Goal: Find specific page/section: Find specific page/section

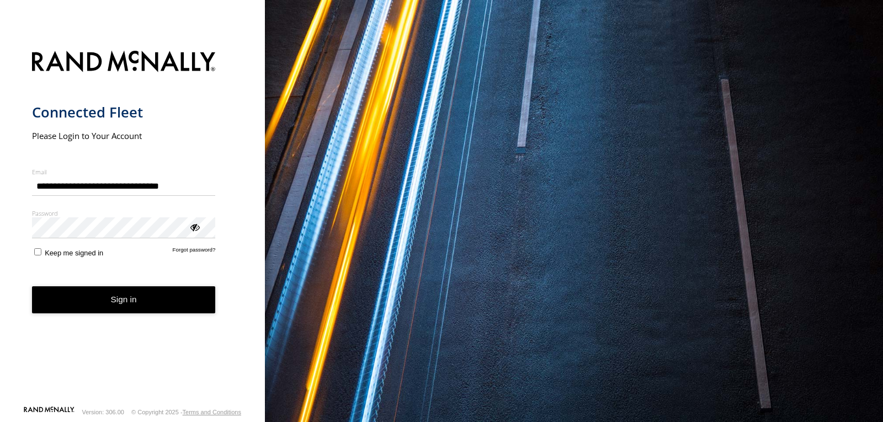
click at [148, 293] on button "Sign in" at bounding box center [124, 299] width 184 height 27
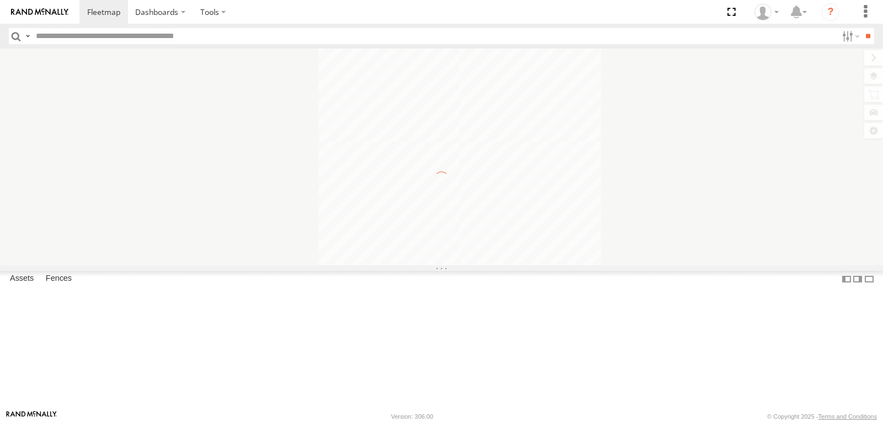
click at [123, 41] on input "text" at bounding box center [434, 36] width 806 height 16
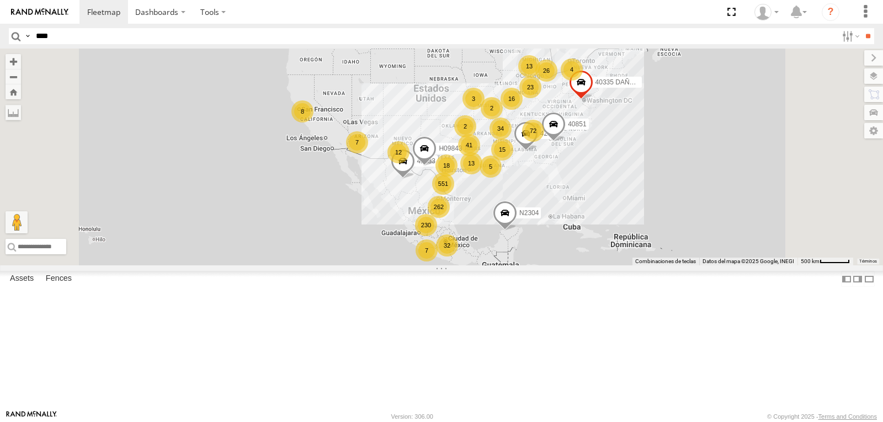
type input "****"
click at [861, 28] on input "**" at bounding box center [867, 36] width 13 height 16
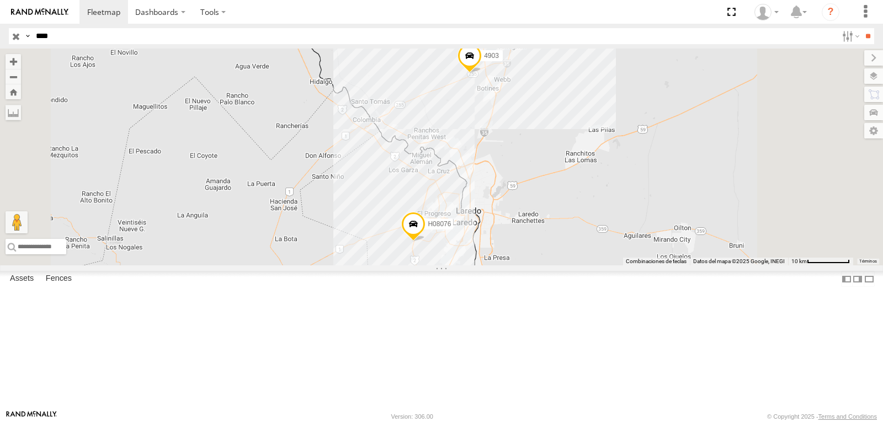
click at [0, 0] on div "H08076" at bounding box center [0, 0] width 0 height 0
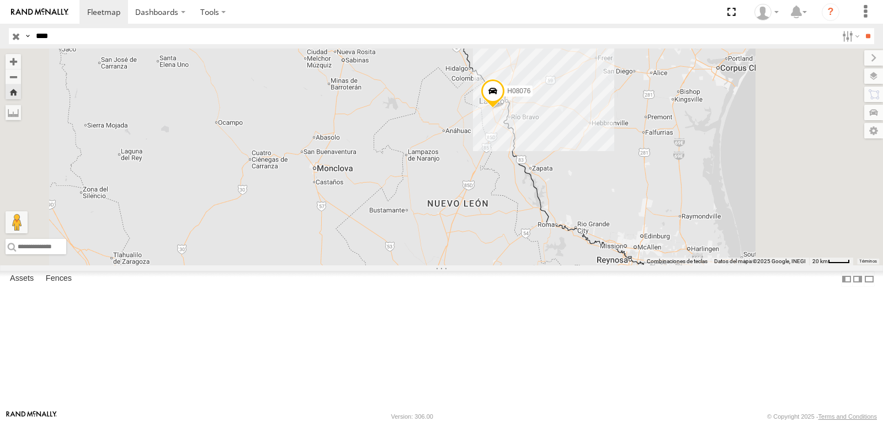
click at [0, 0] on div "4903" at bounding box center [0, 0] width 0 height 0
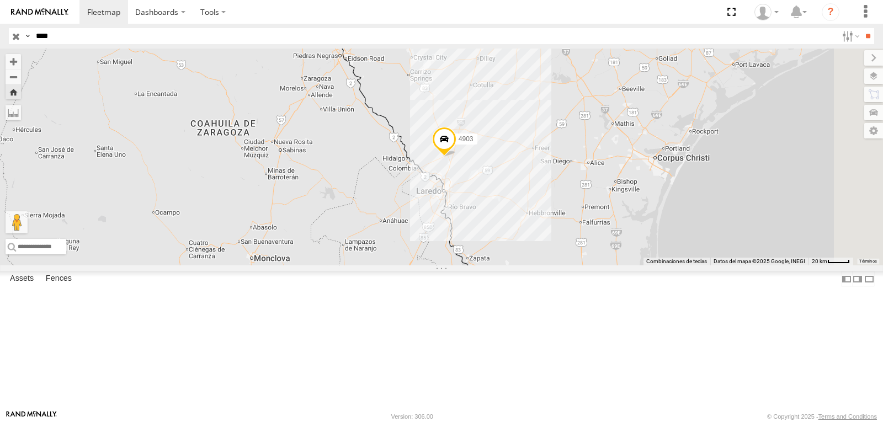
drag, startPoint x: 522, startPoint y: 273, endPoint x: 504, endPoint y: 255, distance: 25.0
click at [504, 255] on div "4903" at bounding box center [441, 157] width 883 height 217
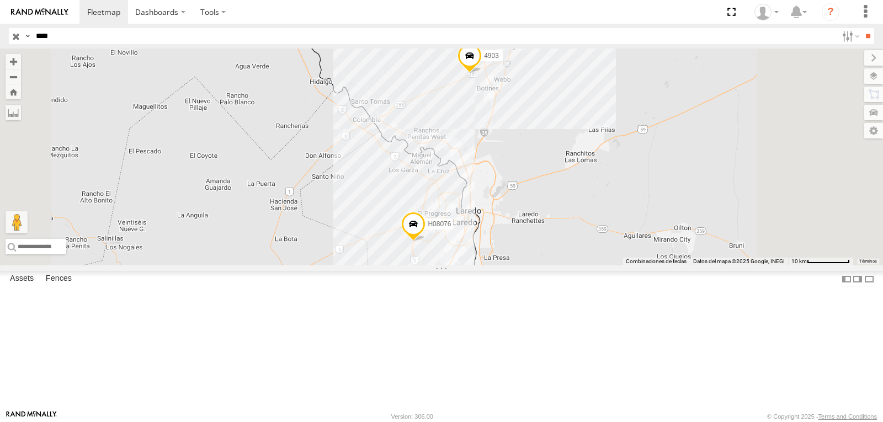
click at [0, 0] on div at bounding box center [0, 0] width 0 height 0
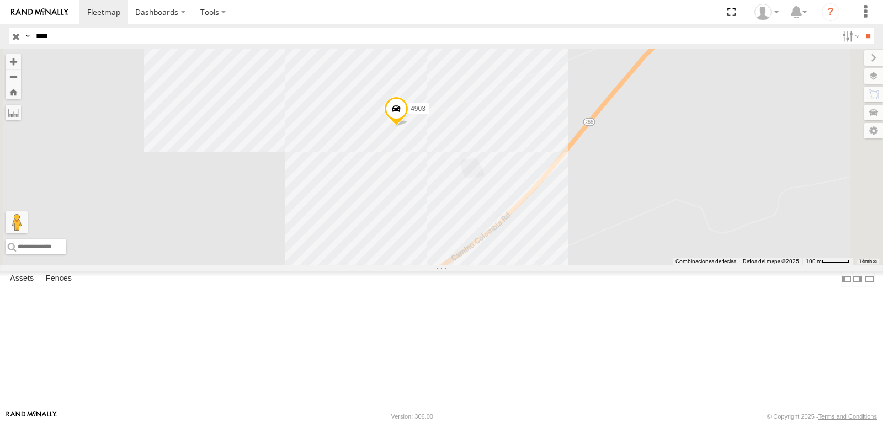
drag, startPoint x: 530, startPoint y: 153, endPoint x: 513, endPoint y: 207, distance: 56.7
click at [513, 207] on div "4903 H08076" at bounding box center [441, 157] width 883 height 217
click at [871, 78] on label at bounding box center [863, 75] width 40 height 15
click at [0, 0] on span "Overlays" at bounding box center [0, 0] width 0 height 0
click at [0, 0] on span "Fences" at bounding box center [0, 0] width 0 height 0
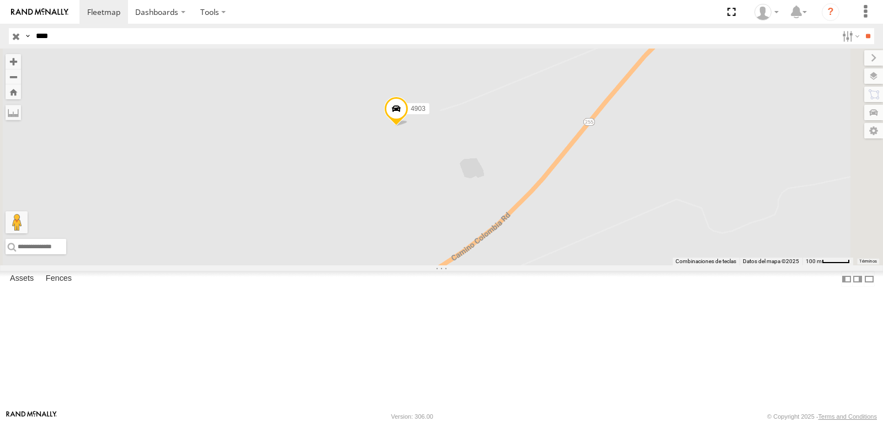
click at [0, 0] on span "Basemaps" at bounding box center [0, 0] width 0 height 0
click at [0, 0] on span "Satellite" at bounding box center [0, 0] width 0 height 0
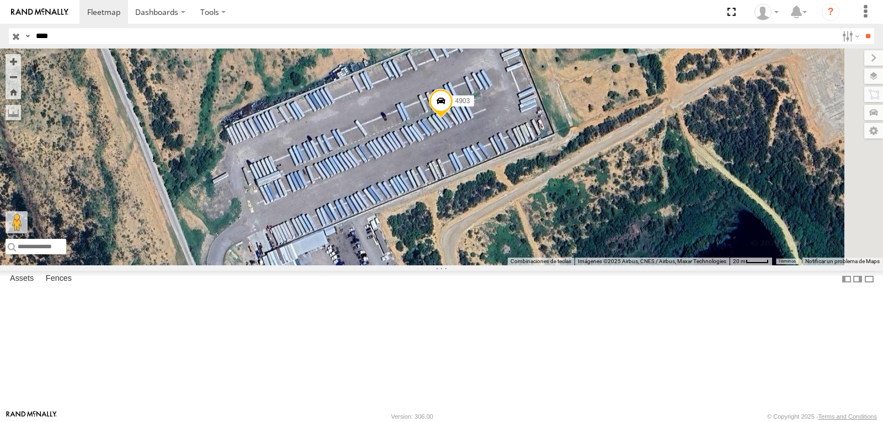
drag, startPoint x: 507, startPoint y: 197, endPoint x: 559, endPoint y: 214, distance: 54.6
click at [559, 214] on div "4903 H08076" at bounding box center [441, 157] width 883 height 217
click at [0, 0] on div "H08076 All Assets DX IMPO NLDO DX Xpress INC 27.43557 -99.64411 4903 All Assets…" at bounding box center [0, 0] width 0 height 0
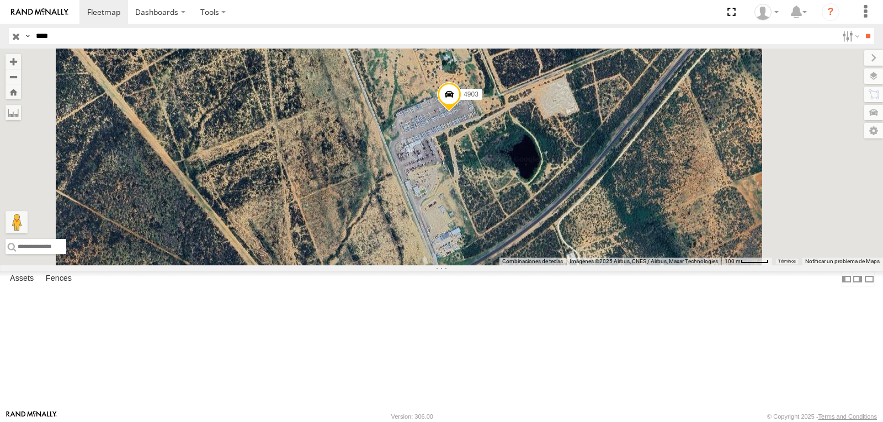
click at [0, 0] on span "Roadmap" at bounding box center [0, 0] width 0 height 0
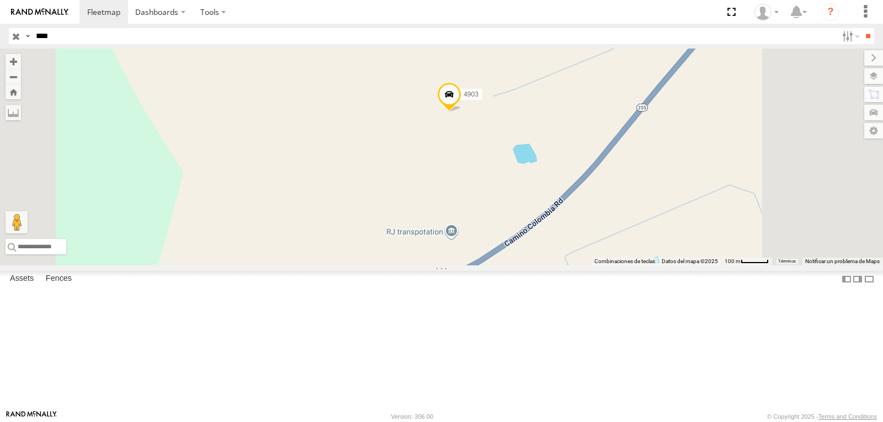
click at [0, 0] on span "Satellite" at bounding box center [0, 0] width 0 height 0
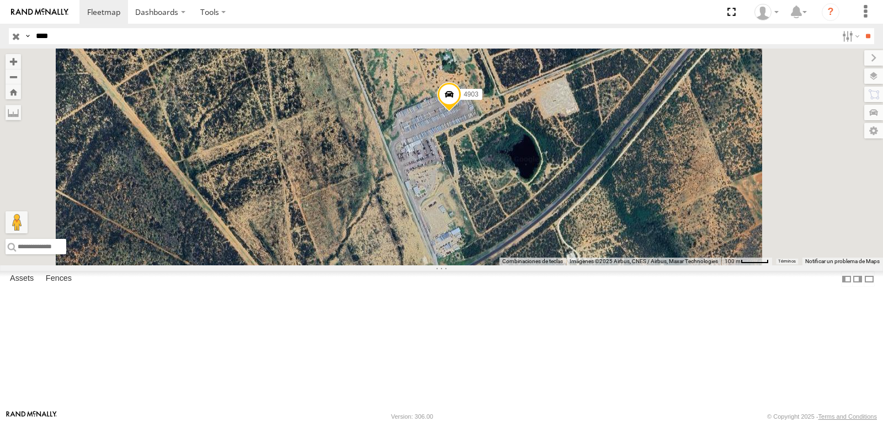
click at [0, 0] on span "Basemaps" at bounding box center [0, 0] width 0 height 0
click at [0, 0] on span "Fences" at bounding box center [0, 0] width 0 height 0
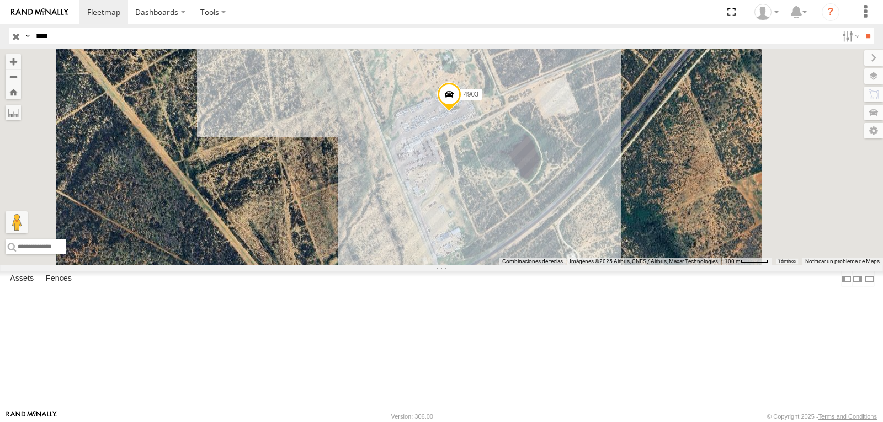
click at [0, 0] on span "Basemaps" at bounding box center [0, 0] width 0 height 0
click at [0, 0] on span "Roadmap" at bounding box center [0, 0] width 0 height 0
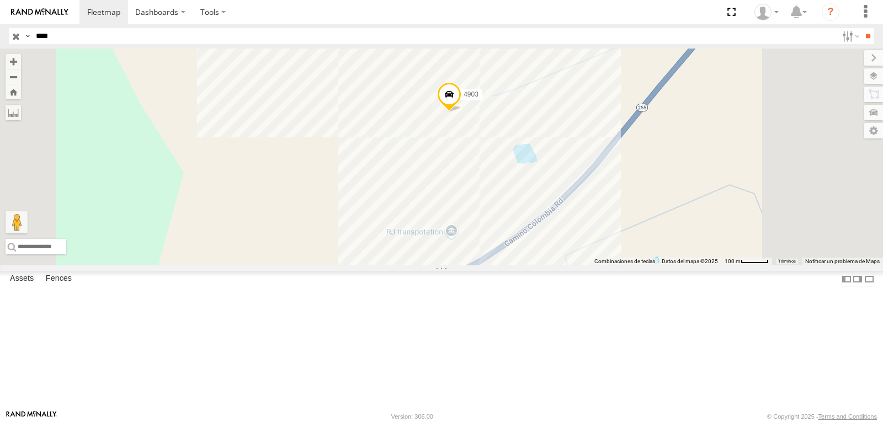
click at [0, 0] on span "Basemaps" at bounding box center [0, 0] width 0 height 0
click at [0, 0] on span "Fences" at bounding box center [0, 0] width 0 height 0
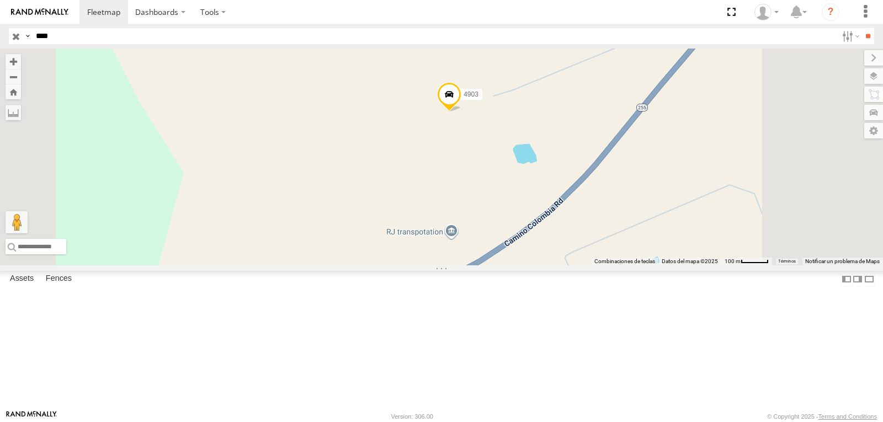
click at [0, 0] on span "Basemaps" at bounding box center [0, 0] width 0 height 0
click at [0, 0] on span "Satellite" at bounding box center [0, 0] width 0 height 0
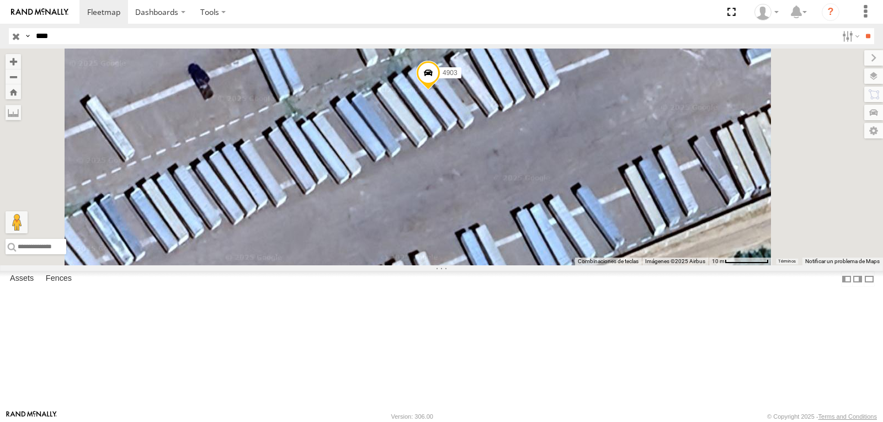
click at [0, 0] on span "Assets" at bounding box center [0, 0] width 0 height 0
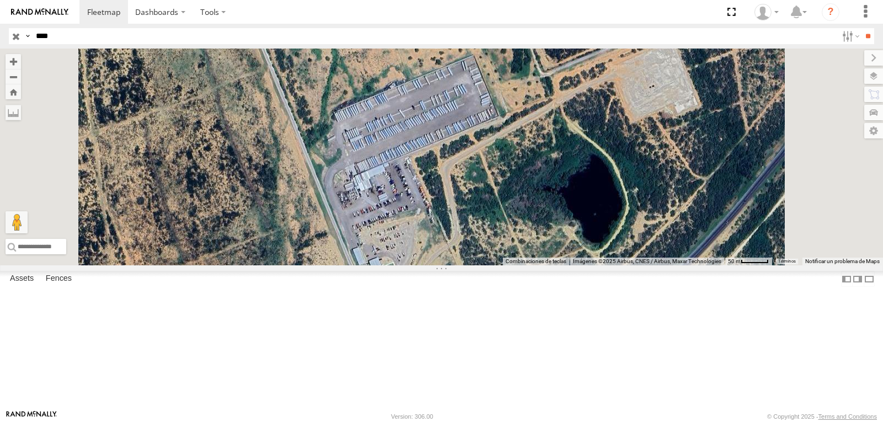
click at [0, 0] on span "Assets" at bounding box center [0, 0] width 0 height 0
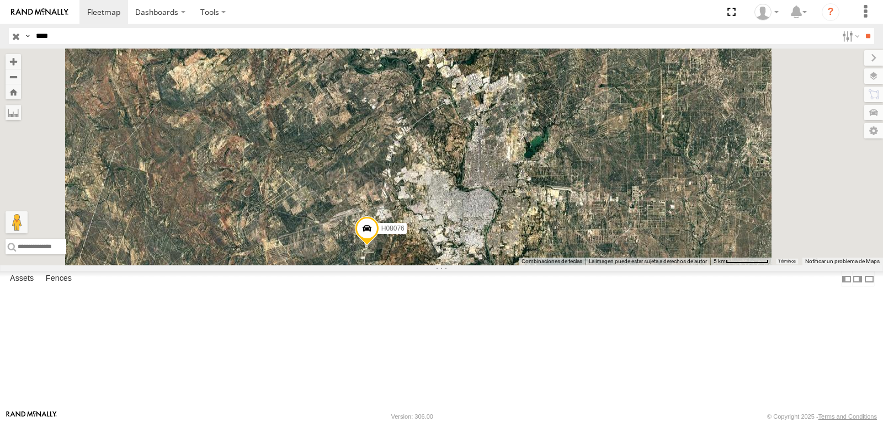
click at [0, 0] on span "Night" at bounding box center [0, 0] width 0 height 0
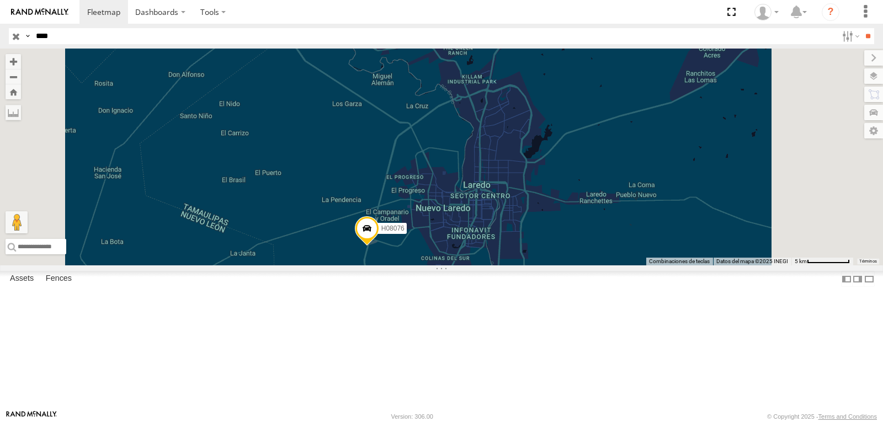
click at [0, 0] on span "Terrain" at bounding box center [0, 0] width 0 height 0
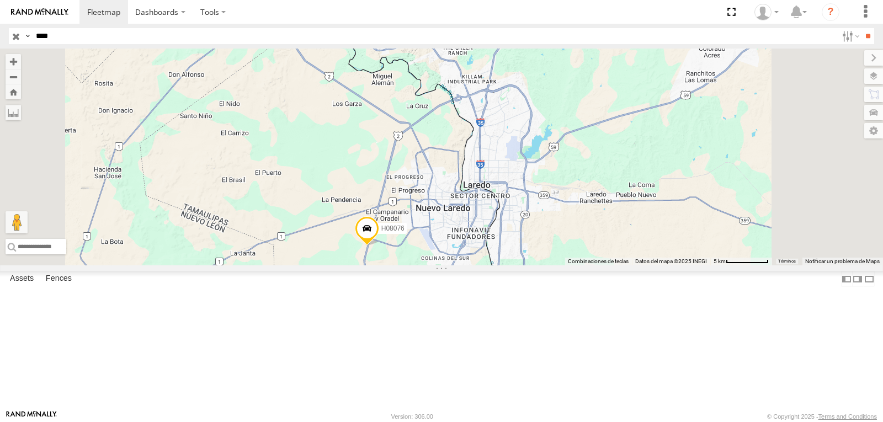
click at [0, 0] on span "Roadmap" at bounding box center [0, 0] width 0 height 0
click at [0, 0] on span "Default" at bounding box center [0, 0] width 0 height 0
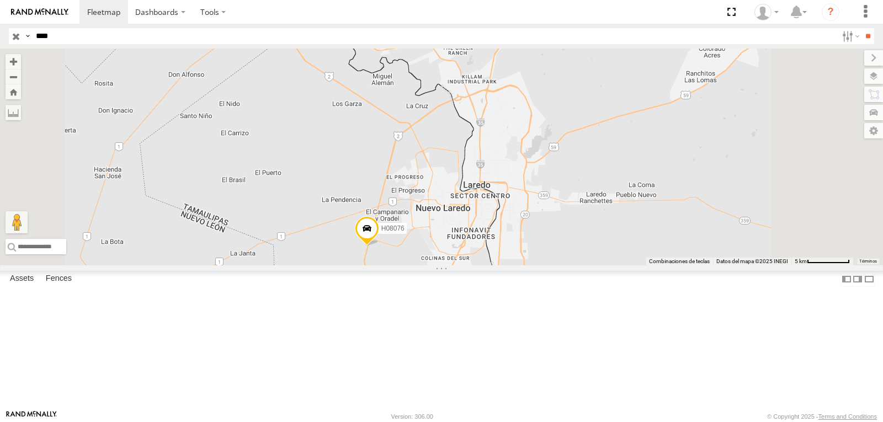
click at [0, 0] on span "Grayscale" at bounding box center [0, 0] width 0 height 0
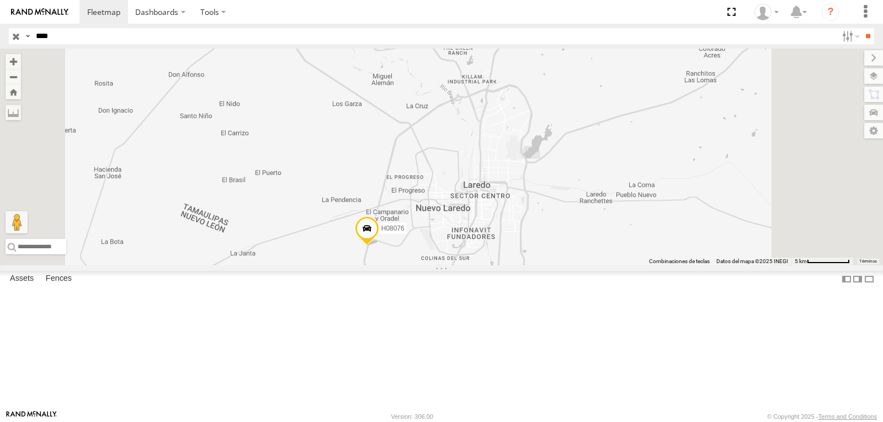
click at [0, 0] on span "Night" at bounding box center [0, 0] width 0 height 0
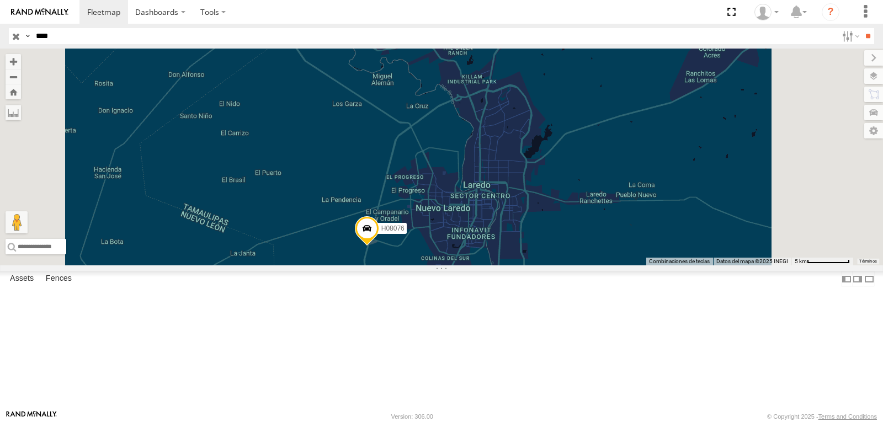
click at [0, 0] on span "Satellite + Roadmap" at bounding box center [0, 0] width 0 height 0
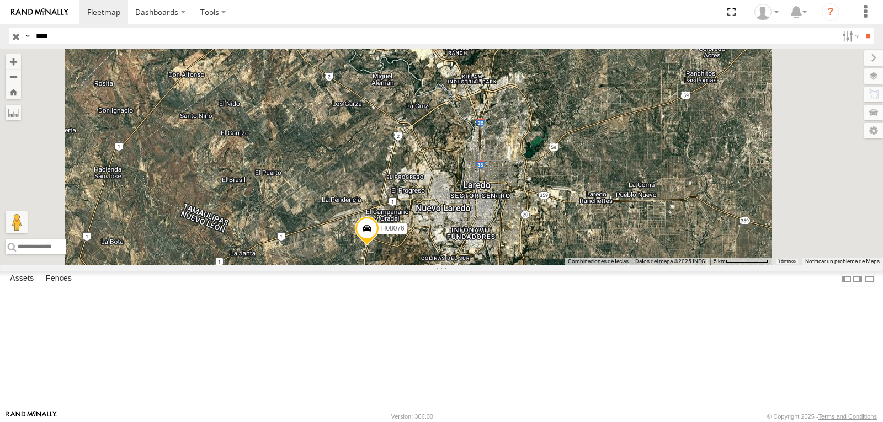
click at [0, 0] on span "Satellite" at bounding box center [0, 0] width 0 height 0
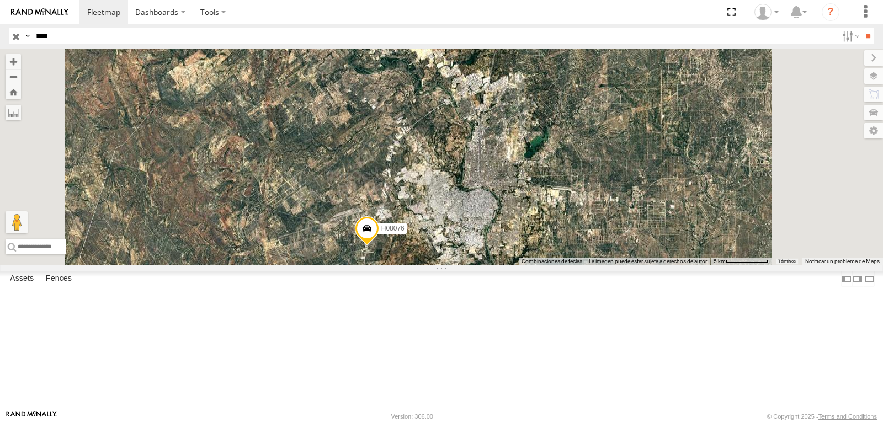
click at [0, 0] on span "Terrain" at bounding box center [0, 0] width 0 height 0
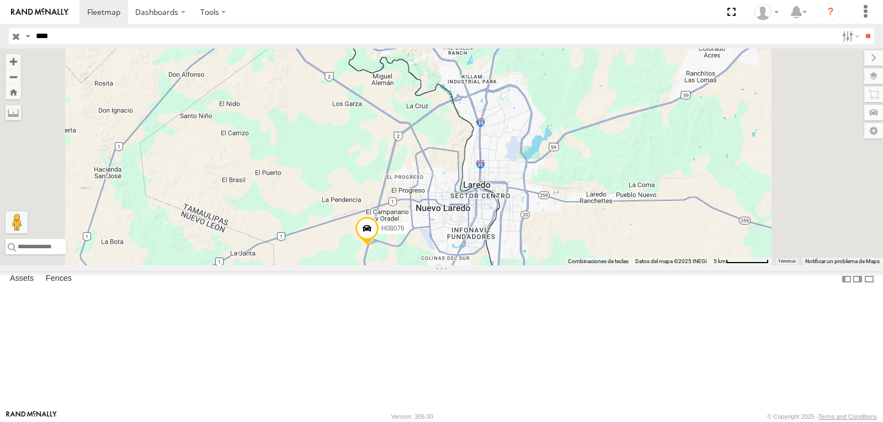
click at [0, 0] on span "Roadmap" at bounding box center [0, 0] width 0 height 0
click at [0, 0] on span "Assets" at bounding box center [0, 0] width 0 height 0
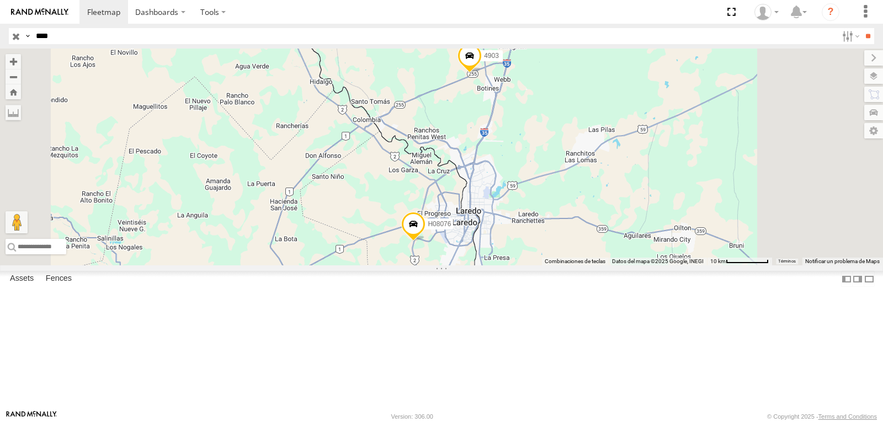
click at [0, 0] on span "Satellite" at bounding box center [0, 0] width 0 height 0
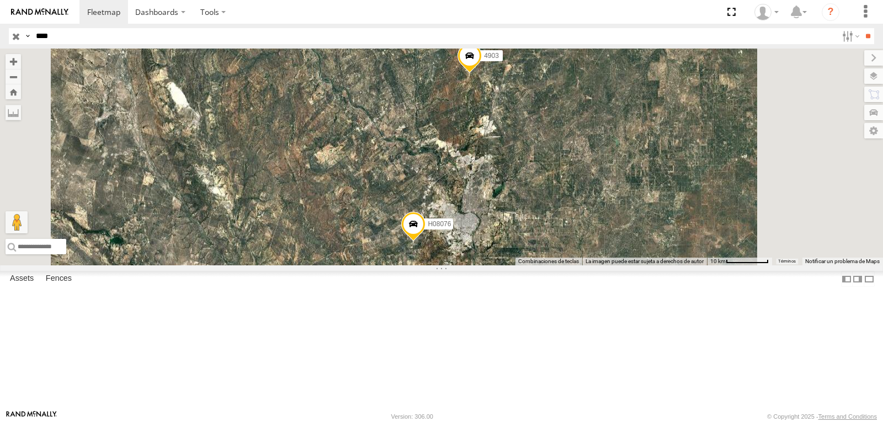
click at [0, 0] on div "4903 All Assets" at bounding box center [0, 0] width 0 height 0
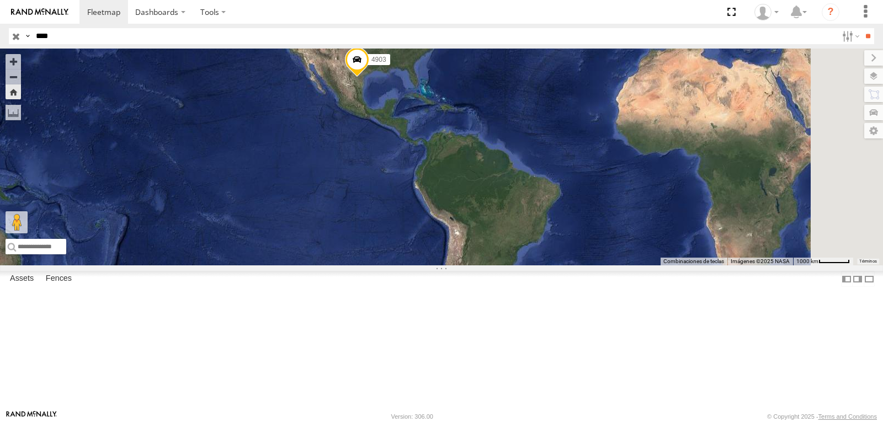
drag, startPoint x: 600, startPoint y: 300, endPoint x: 519, endPoint y: 174, distance: 149.9
click at [519, 174] on div "4903" at bounding box center [441, 157] width 883 height 217
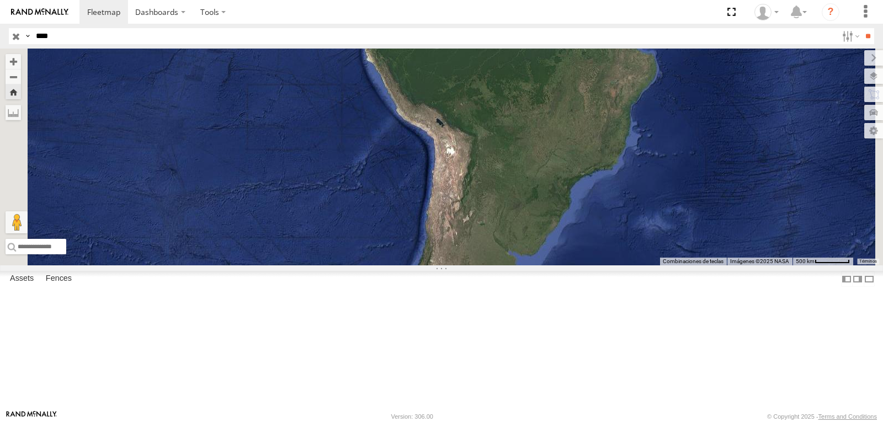
drag, startPoint x: 567, startPoint y: 215, endPoint x: 559, endPoint y: 153, distance: 62.8
click at [559, 153] on div "4903" at bounding box center [441, 157] width 883 height 217
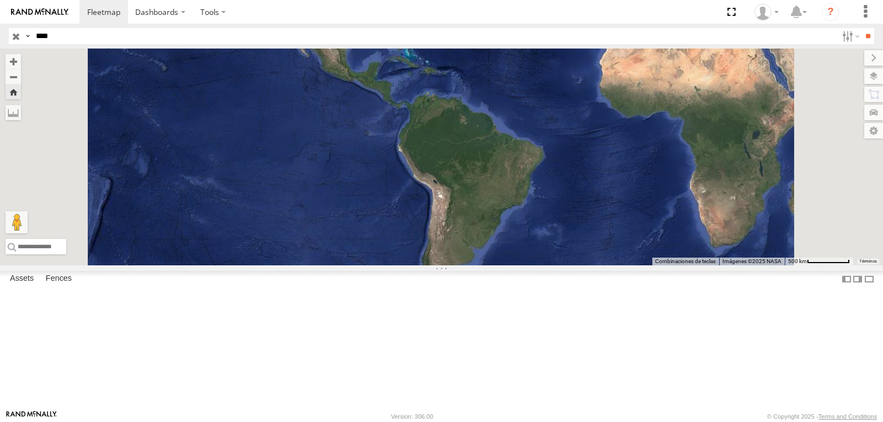
drag, startPoint x: 508, startPoint y: 130, endPoint x: 515, endPoint y: 265, distance: 135.4
click at [515, 265] on div "4903" at bounding box center [441, 157] width 883 height 217
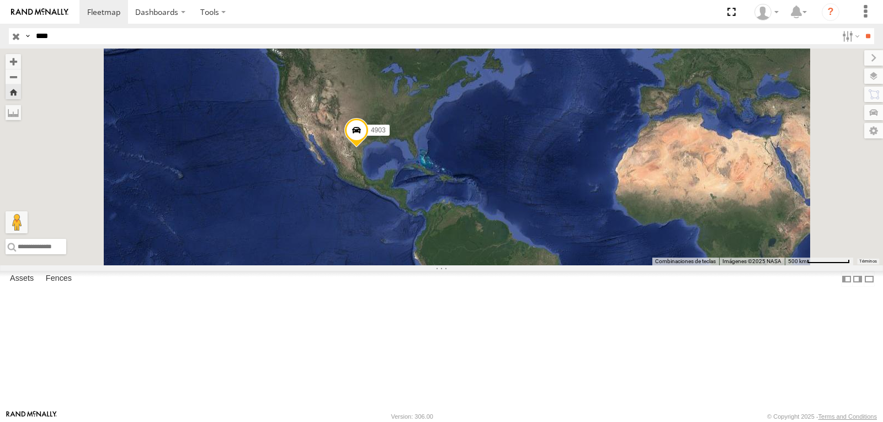
drag, startPoint x: 504, startPoint y: 196, endPoint x: 511, endPoint y: 205, distance: 11.0
click at [386, 134] on span "4903" at bounding box center [378, 130] width 15 height 8
